Goal: Information Seeking & Learning: Understand process/instructions

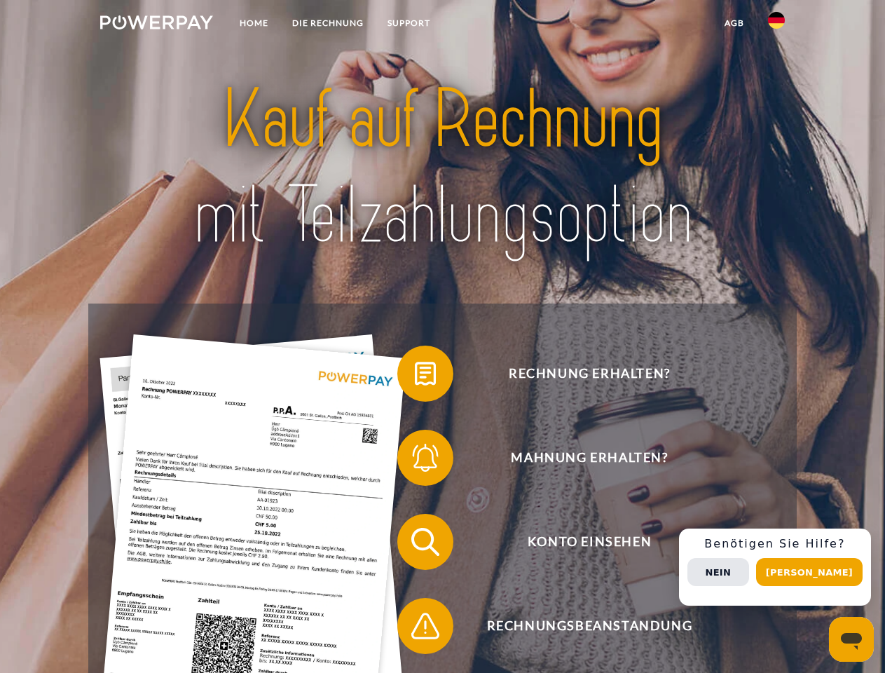
click at [156, 25] on img at bounding box center [156, 22] width 113 height 14
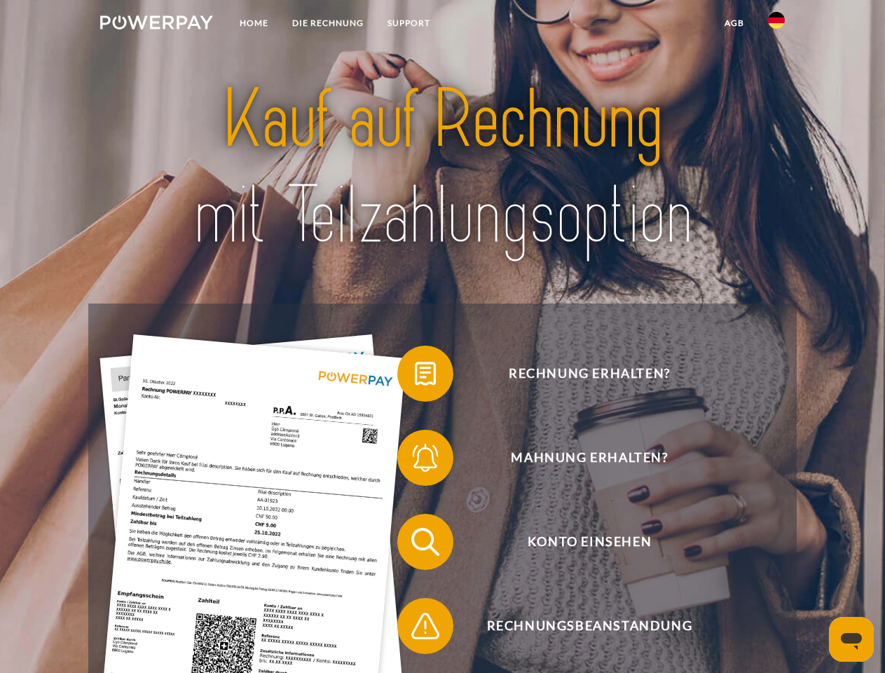
click at [777, 25] on img at bounding box center [776, 20] width 17 height 17
click at [734, 23] on link "agb" at bounding box center [734, 23] width 43 height 25
click at [415, 376] on span at bounding box center [404, 374] width 70 height 70
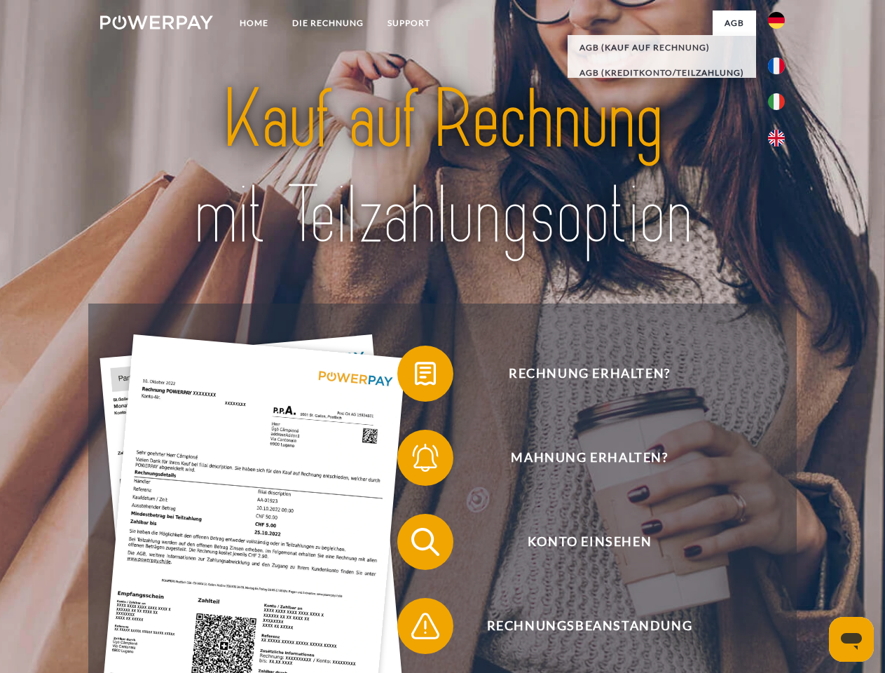
click at [415, 461] on span at bounding box center [404, 458] width 70 height 70
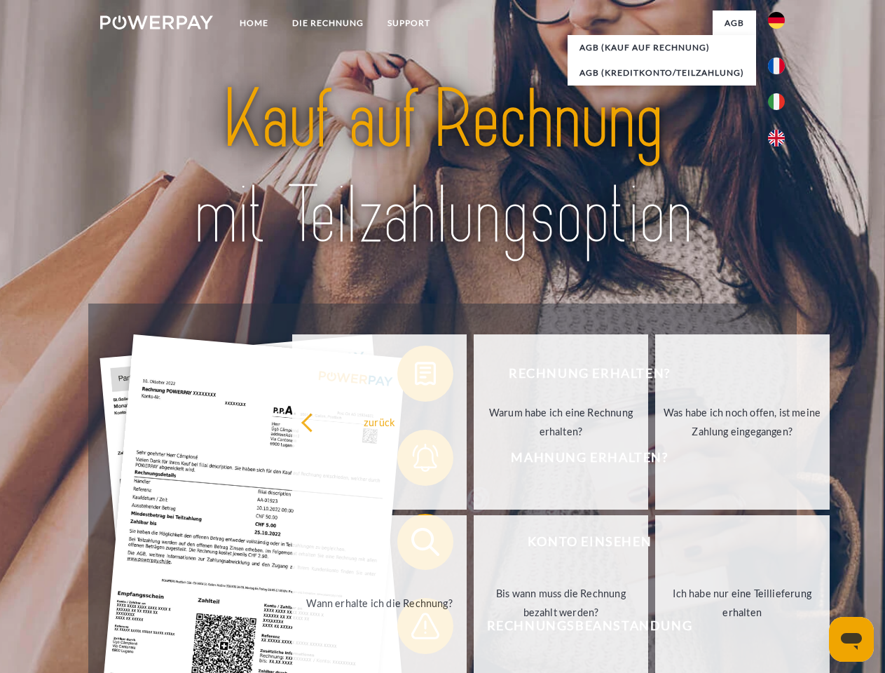
click at [474, 545] on link "Bis wann muss die Rechnung bezahlt werden?" at bounding box center [561, 602] width 175 height 175
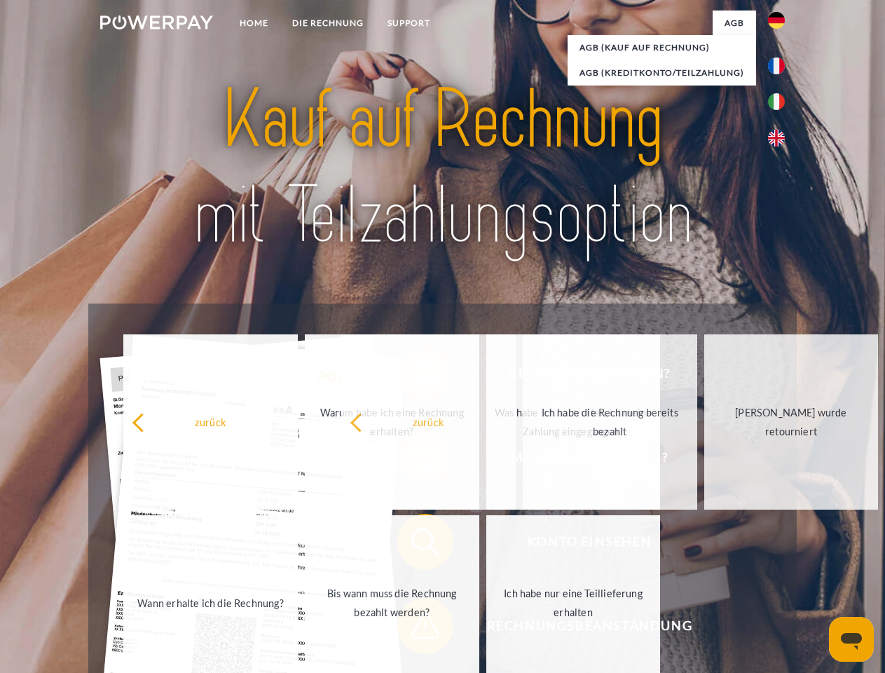
click at [415, 629] on span at bounding box center [404, 626] width 70 height 70
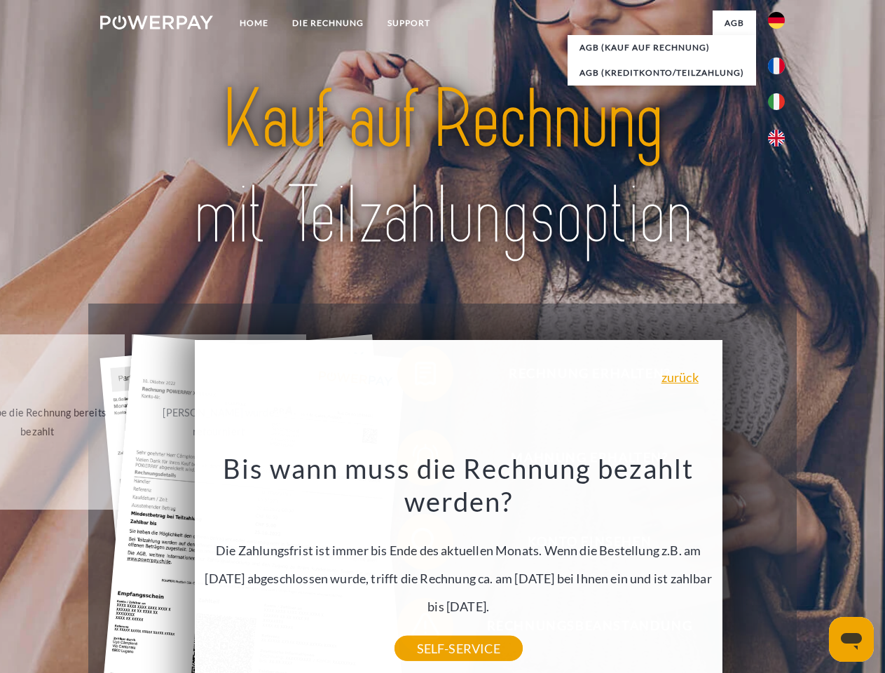
click at [780, 567] on div "Rechnung erhalten? Mahnung erhalten? Konto einsehen" at bounding box center [442, 584] width 708 height 561
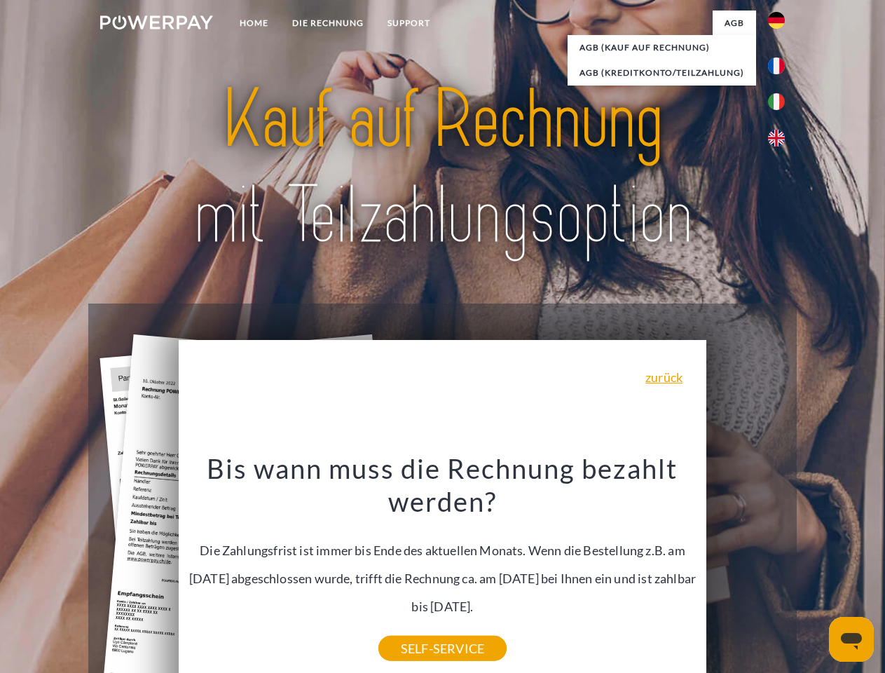
click at [746, 570] on span "Konto einsehen" at bounding box center [590, 542] width 344 height 56
click at [815, 572] on header "Home DIE RECHNUNG SUPPORT" at bounding box center [442, 484] width 885 height 968
